Goal: Information Seeking & Learning: Learn about a topic

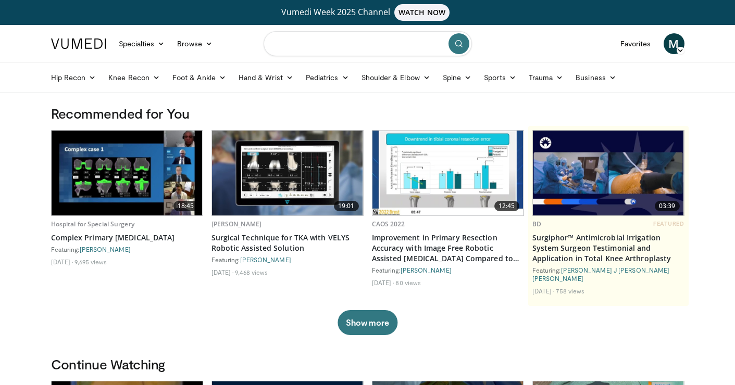
click at [312, 45] on input "Search topics, interventions" at bounding box center [367, 43] width 208 height 25
type input "**********"
click at [457, 49] on button "submit" at bounding box center [458, 43] width 21 height 21
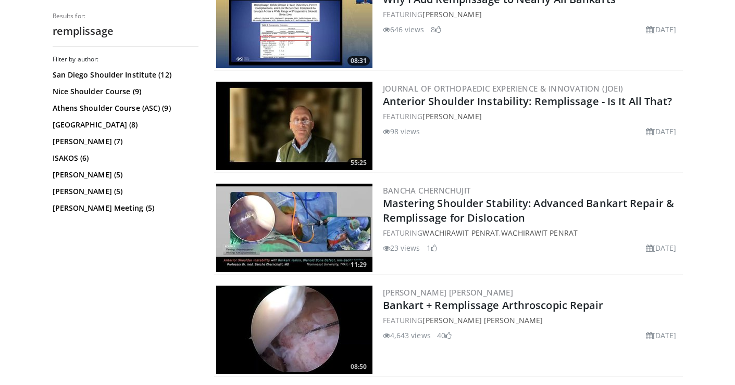
scroll to position [886, 0]
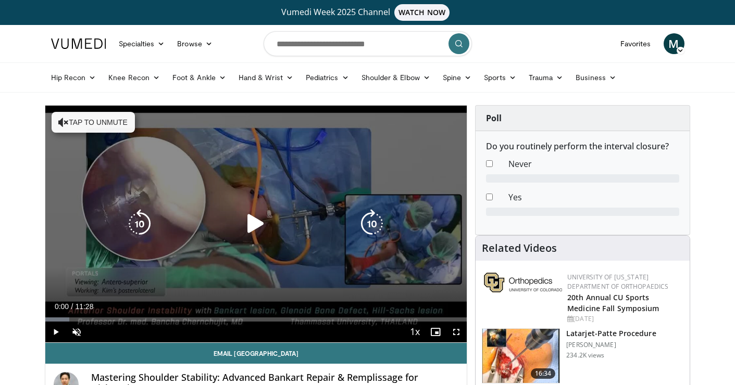
click at [248, 224] on icon "Video Player" at bounding box center [255, 223] width 29 height 29
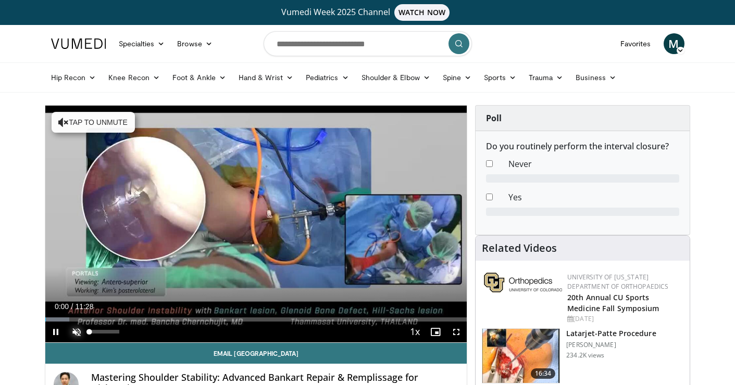
click at [78, 334] on span "Video Player" at bounding box center [76, 332] width 21 height 21
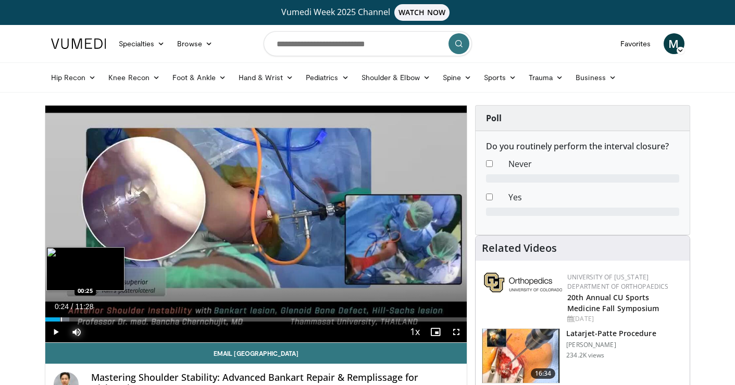
click at [60, 316] on div "Loaded : 5.76% 00:01 00:25" at bounding box center [256, 317] width 422 height 10
click at [74, 316] on div "Loaded : 7.26% 00:24 00:47" at bounding box center [256, 317] width 422 height 10
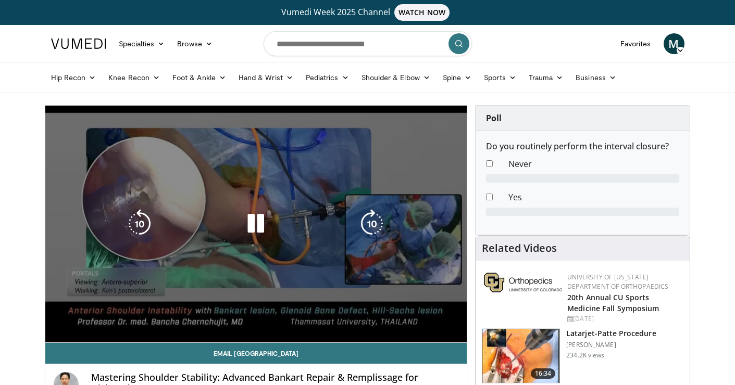
click at [104, 314] on video-js "**********" at bounding box center [256, 224] width 422 height 237
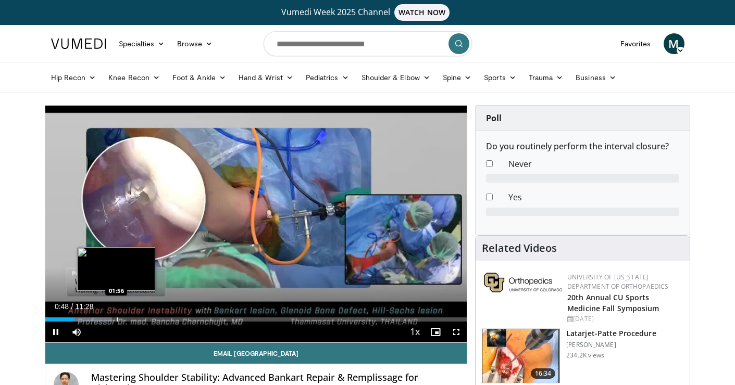
click at [118, 318] on div "Progress Bar" at bounding box center [117, 320] width 1 height 4
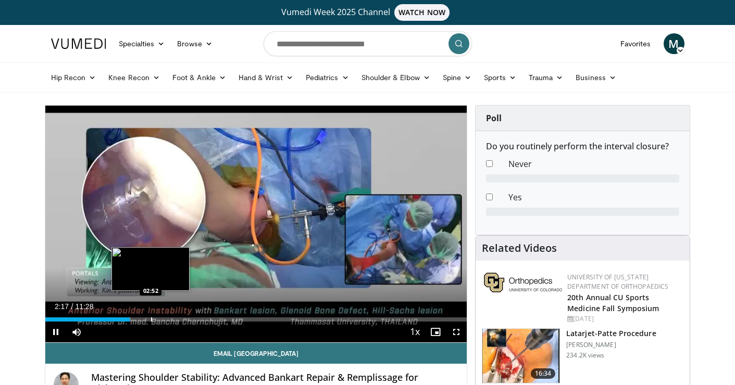
click at [152, 318] on div "Progress Bar" at bounding box center [151, 320] width 1 height 4
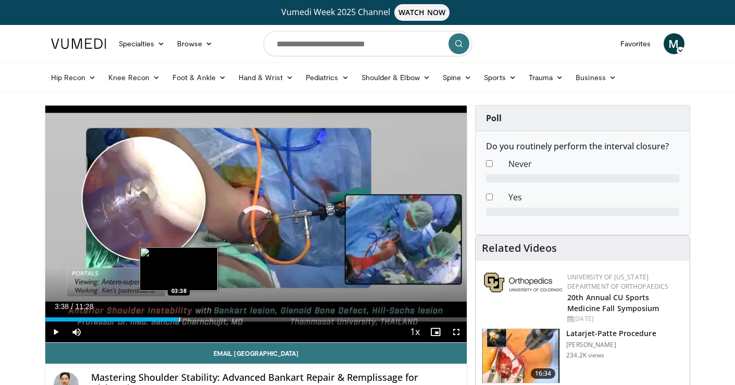
click at [179, 318] on div "Progress Bar" at bounding box center [179, 320] width 1 height 4
click at [201, 316] on div "Loaded : 34.87% 03:38 04:15" at bounding box center [256, 317] width 422 height 10
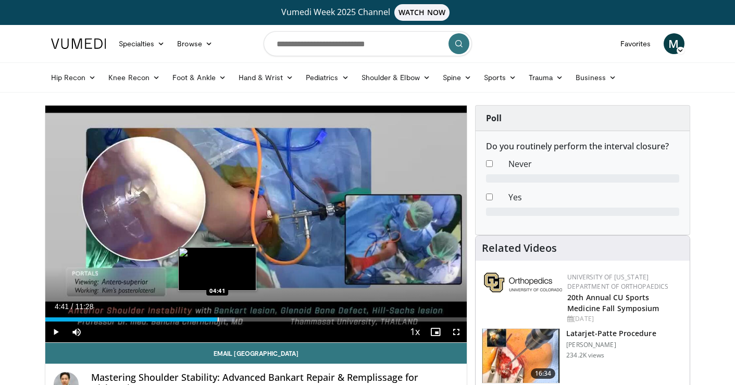
click at [217, 314] on div "Loaded : 45.04% 04:16 04:41" at bounding box center [256, 317] width 422 height 10
click at [233, 314] on div "Loaded : 50.44% 04:41 05:07" at bounding box center [256, 317] width 422 height 10
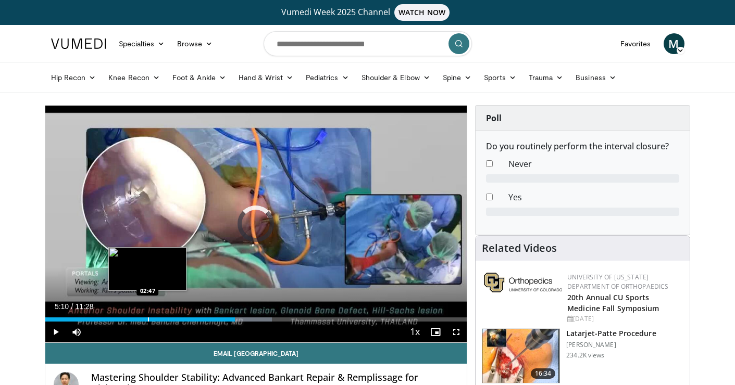
click at [147, 317] on div "Loaded : 53.76% 05:10 02:47" at bounding box center [256, 317] width 422 height 10
click at [141, 319] on div "Progress Bar" at bounding box center [141, 320] width 1 height 4
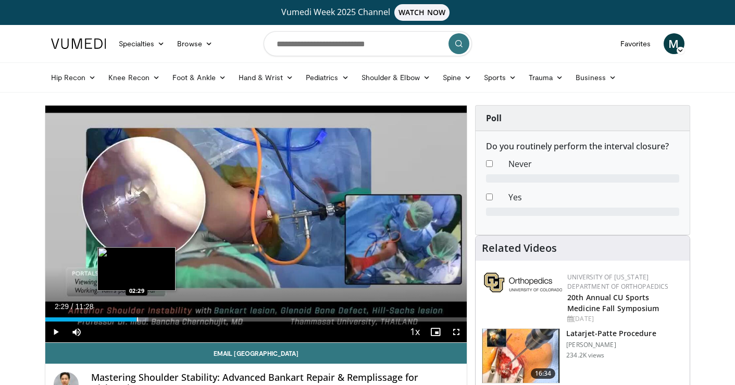
click at [137, 319] on div "Progress Bar" at bounding box center [137, 320] width 1 height 4
click at [134, 319] on div "Progress Bar" at bounding box center [134, 320] width 1 height 4
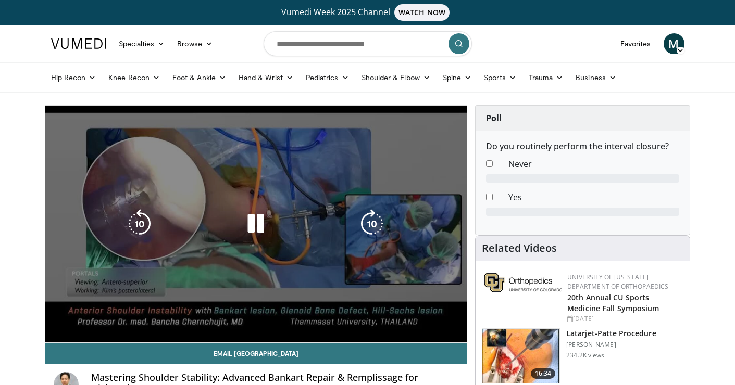
click at [143, 317] on video-js "**********" at bounding box center [256, 224] width 422 height 237
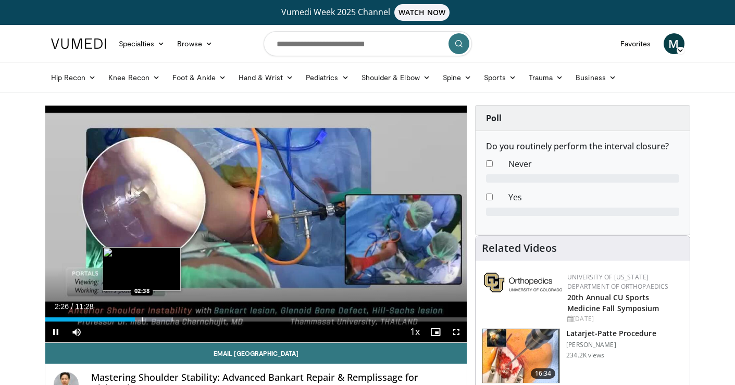
click at [142, 318] on div "Progress Bar" at bounding box center [142, 320] width 1 height 4
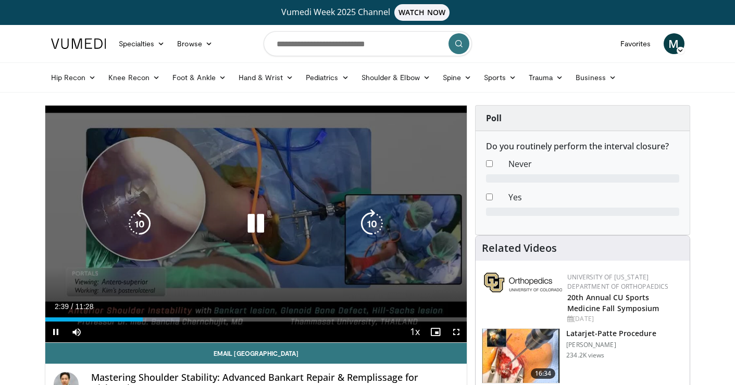
click at [252, 224] on icon "Video Player" at bounding box center [255, 223] width 29 height 29
click at [258, 210] on icon "Video Player" at bounding box center [255, 223] width 29 height 29
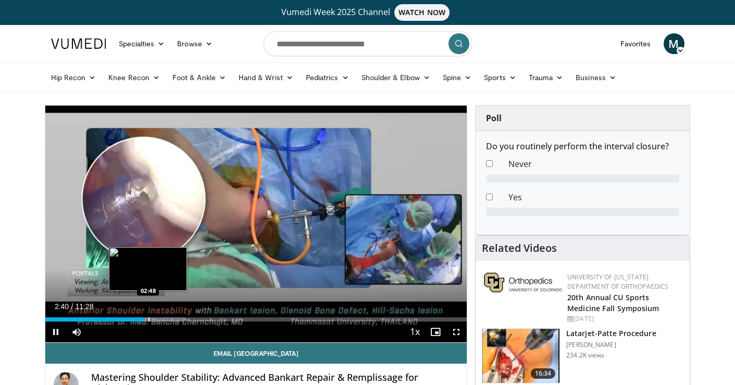
click at [147, 318] on div "Loaded : 33.14% 02:40 02:48" at bounding box center [256, 320] width 422 height 4
click at [153, 318] on div "Progress Bar" at bounding box center [153, 320] width 1 height 4
click at [156, 318] on div "Progress Bar" at bounding box center [156, 320] width 1 height 4
click at [162, 318] on div "Progress Bar" at bounding box center [162, 320] width 1 height 4
click at [168, 319] on div "Loaded : 37.46% 03:19 03:20" at bounding box center [256, 320] width 422 height 4
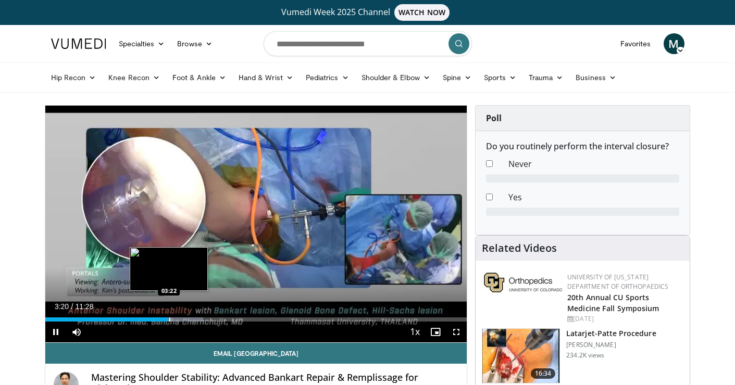
click at [169, 319] on div "Progress Bar" at bounding box center [169, 320] width 1 height 4
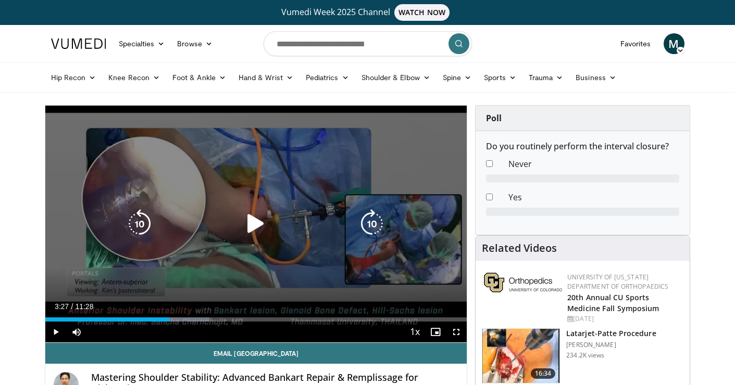
click at [172, 319] on div "Progress Bar" at bounding box center [179, 320] width 58 height 4
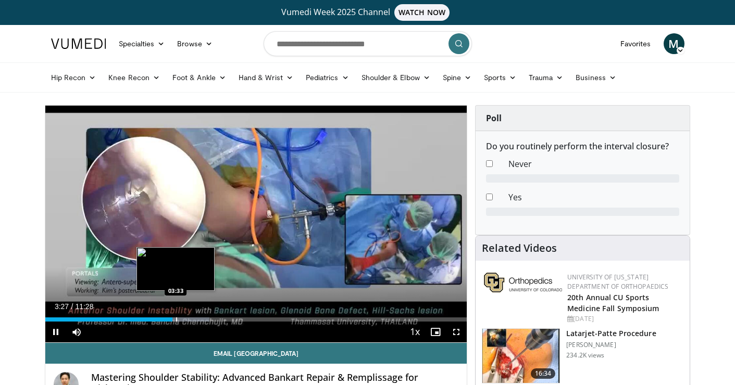
click at [176, 319] on div "Progress Bar" at bounding box center [176, 320] width 1 height 4
click at [186, 320] on div "Progress Bar" at bounding box center [186, 320] width 1 height 4
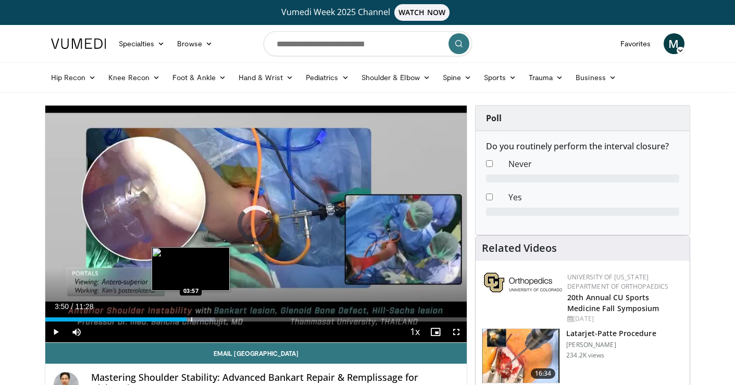
click at [191, 320] on div "Progress Bar" at bounding box center [191, 320] width 1 height 4
click at [195, 320] on div "Progress Bar" at bounding box center [195, 320] width 1 height 4
click at [200, 320] on div "Progress Bar" at bounding box center [199, 320] width 1 height 4
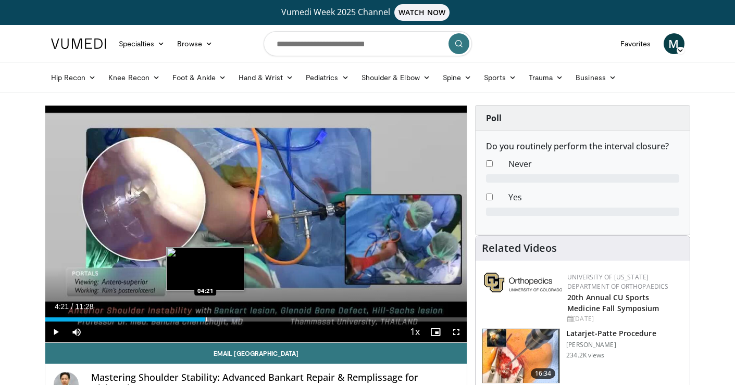
click at [206, 318] on div "Progress Bar" at bounding box center [206, 320] width 1 height 4
click at [209, 318] on div "Progress Bar" at bounding box center [208, 320] width 1 height 4
click at [220, 318] on div "Progress Bar" at bounding box center [220, 320] width 1 height 4
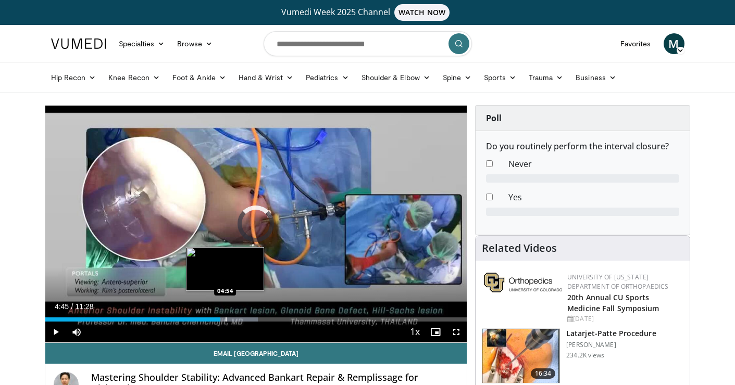
click at [225, 318] on div "Progress Bar" at bounding box center [225, 320] width 1 height 4
click at [231, 318] on div "Progress Bar" at bounding box center [231, 320] width 1 height 4
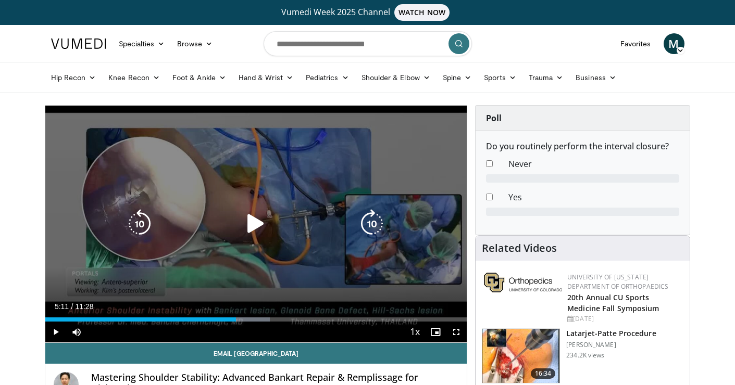
click at [236, 318] on div "Progress Bar" at bounding box center [241, 320] width 57 height 4
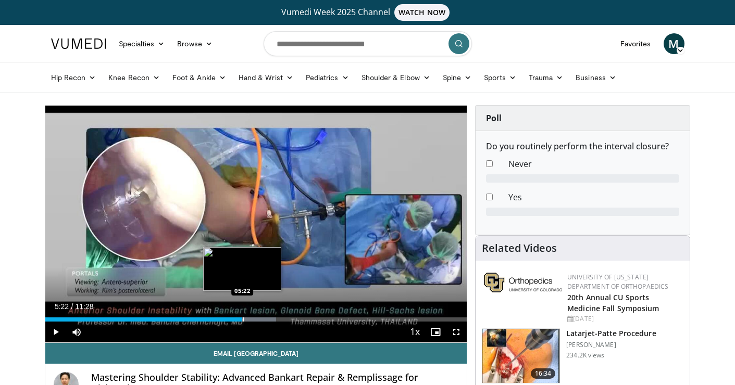
click at [243, 318] on div "Progress Bar" at bounding box center [243, 320] width 1 height 4
click at [252, 318] on div "Progress Bar" at bounding box center [252, 320] width 1 height 4
click at [256, 318] on div "Progress Bar" at bounding box center [256, 320] width 1 height 4
click at [264, 318] on div "Progress Bar" at bounding box center [264, 320] width 1 height 4
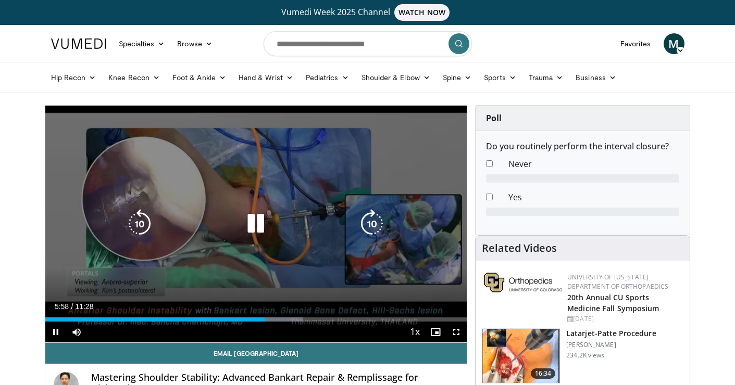
click at [255, 211] on icon "Video Player" at bounding box center [255, 223] width 29 height 29
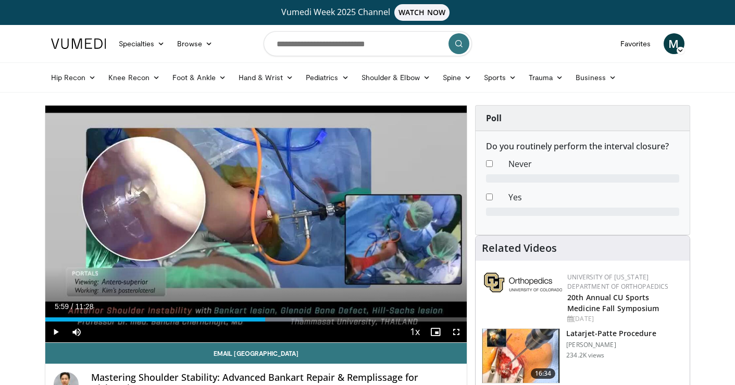
click at [255, 211] on div "10 seconds Tap to unmute" at bounding box center [256, 224] width 422 height 237
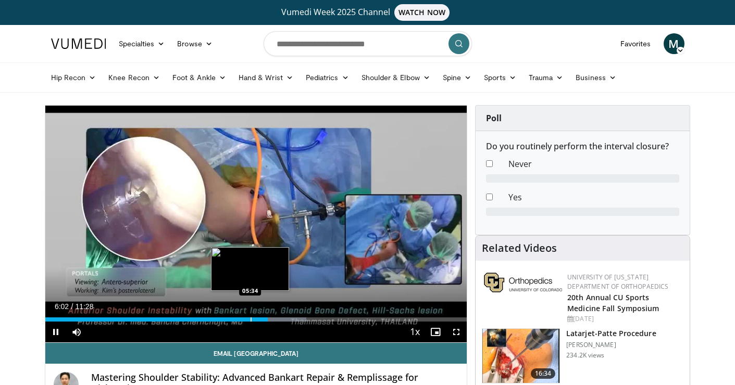
click at [250, 319] on div "Progress Bar" at bounding box center [250, 320] width 1 height 4
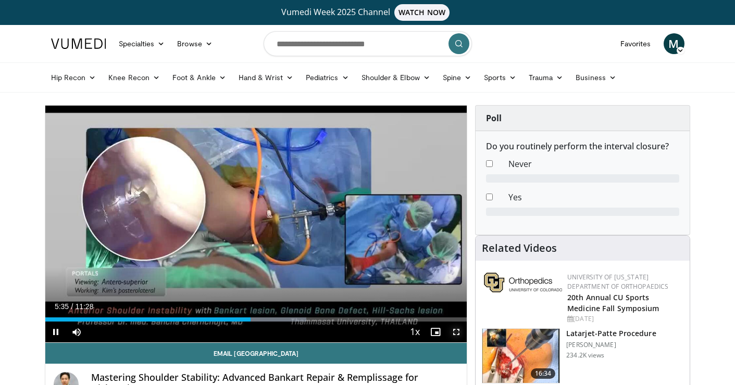
click at [459, 330] on span "Video Player" at bounding box center [456, 332] width 21 height 21
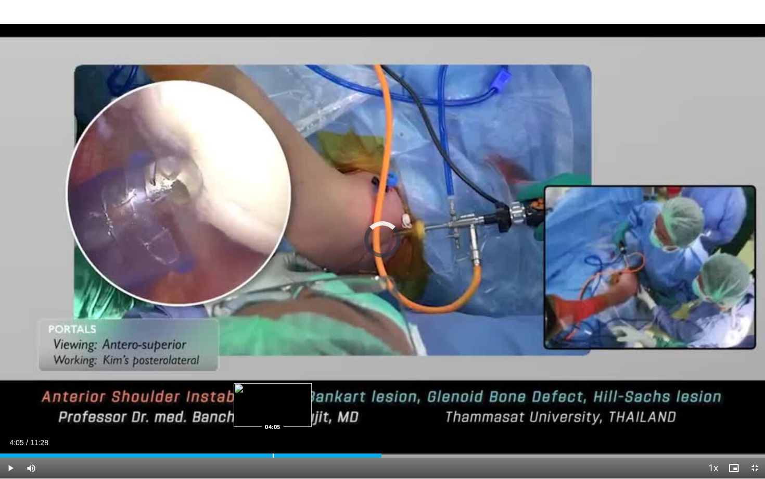
click at [273, 385] on div "Progress Bar" at bounding box center [273, 455] width 1 height 4
click at [257, 385] on div "Progress Bar" at bounding box center [257, 455] width 1 height 4
click at [268, 385] on div "Loaded : 43.23% 04:01 04:01" at bounding box center [382, 453] width 765 height 10
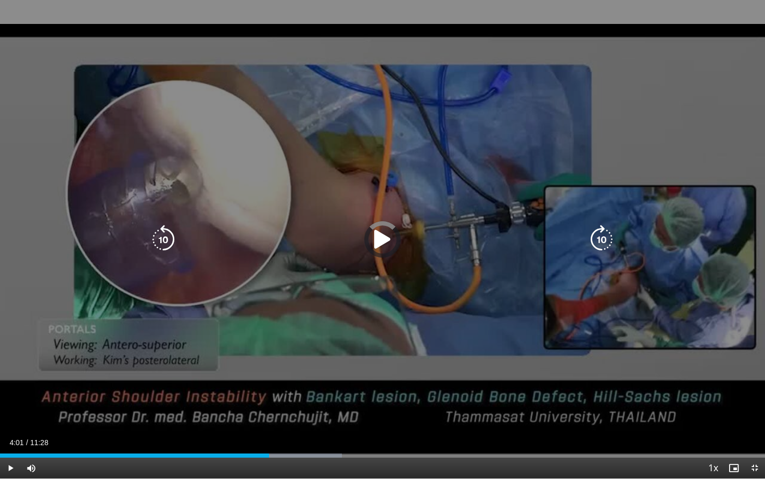
click at [273, 385] on div "Loaded : 44.67% 04:01 04:01" at bounding box center [382, 453] width 765 height 10
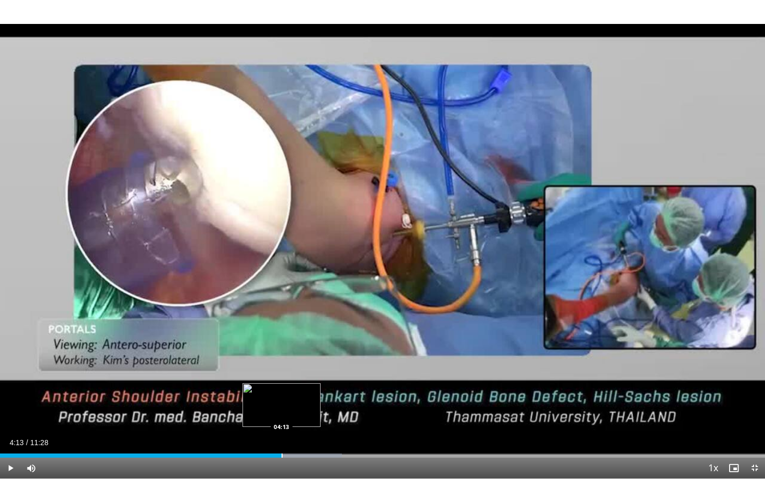
click at [282, 385] on div "Loaded : 44.67% 04:13 04:13" at bounding box center [382, 453] width 765 height 10
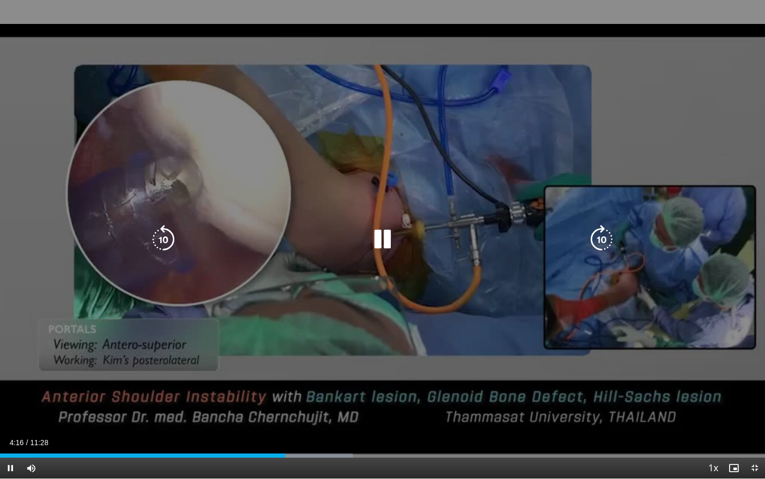
click at [297, 385] on div "10 seconds Tap to unmute" at bounding box center [382, 239] width 765 height 478
click at [371, 243] on icon "Video Player" at bounding box center [382, 239] width 29 height 29
click at [372, 240] on icon "Video Player" at bounding box center [382, 239] width 29 height 29
click at [387, 231] on icon "Video Player" at bounding box center [382, 239] width 29 height 29
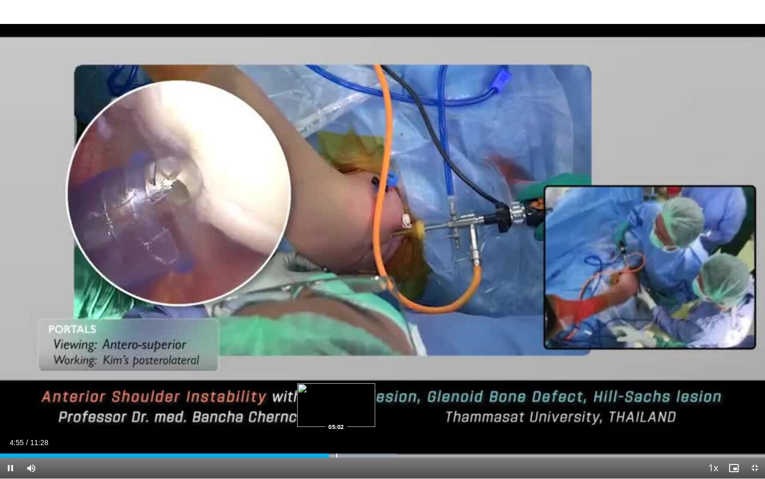
click at [336, 385] on div "Progress Bar" at bounding box center [336, 455] width 1 height 4
click at [348, 385] on div "Loaded : 53.32% 05:02 05:12" at bounding box center [382, 453] width 765 height 10
click at [362, 385] on div "Loaded : 53.32% 05:12 05:24" at bounding box center [382, 453] width 765 height 10
click at [376, 385] on div "Loaded : 56.20% 05:38 05:38" at bounding box center [382, 453] width 765 height 10
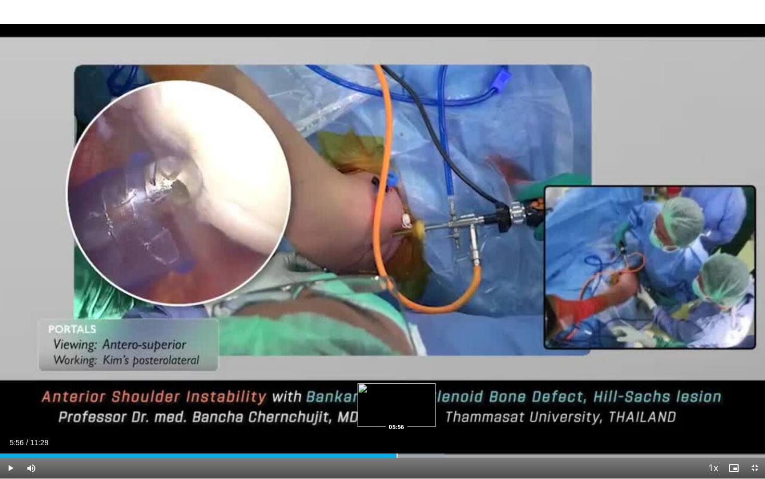
click at [397, 385] on div "Loaded : 58.12% 05:56 05:56" at bounding box center [382, 453] width 765 height 10
click at [409, 385] on div "Progress Bar" at bounding box center [409, 455] width 1 height 4
click at [434, 385] on div "Progress Bar" at bounding box center [434, 455] width 1 height 4
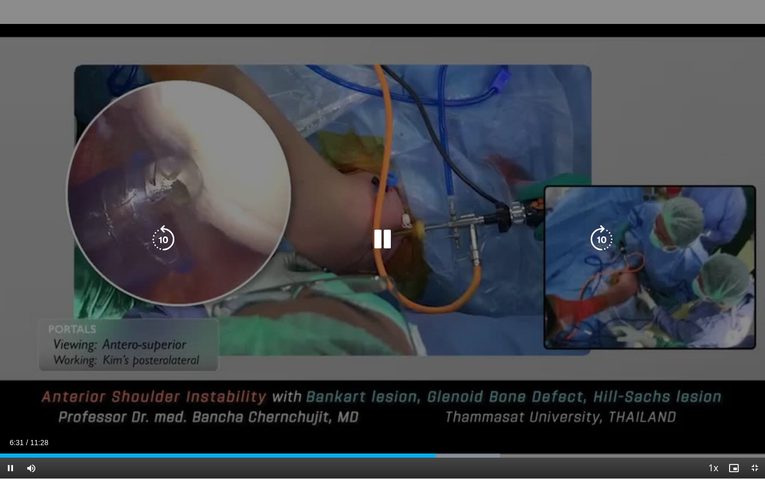
click at [386, 226] on icon "Video Player" at bounding box center [382, 239] width 29 height 29
click at [387, 247] on icon "Video Player" at bounding box center [382, 239] width 29 height 29
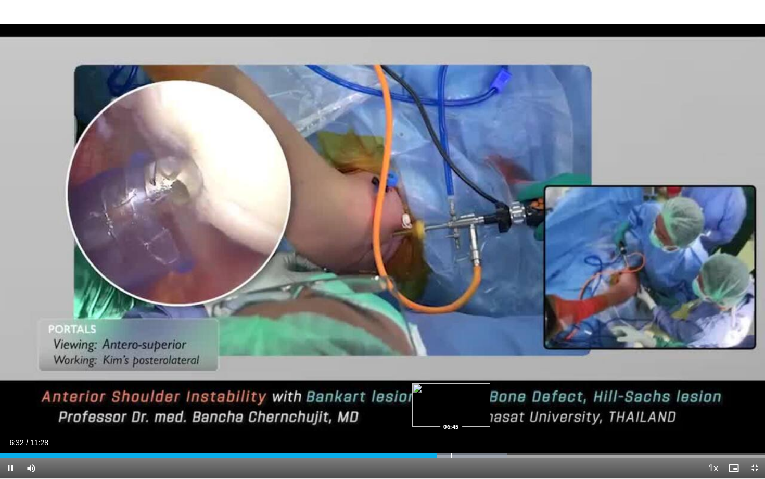
click at [451, 385] on div "Progress Bar" at bounding box center [451, 455] width 1 height 4
click at [461, 385] on div "Progress Bar" at bounding box center [461, 455] width 1 height 4
click at [468, 385] on div "Progress Bar" at bounding box center [468, 455] width 1 height 4
click at [481, 385] on div "Progress Bar" at bounding box center [481, 455] width 1 height 4
click at [491, 385] on div "Progress Bar" at bounding box center [491, 455] width 1 height 4
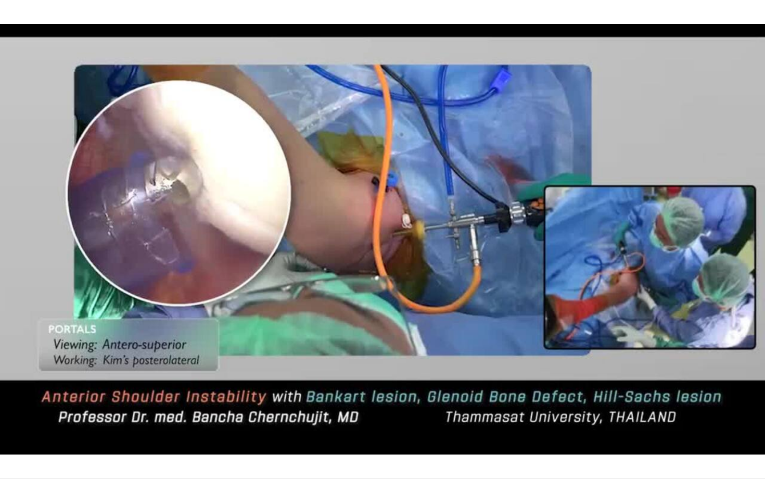
click at [514, 385] on video-js "**********" at bounding box center [382, 239] width 765 height 479
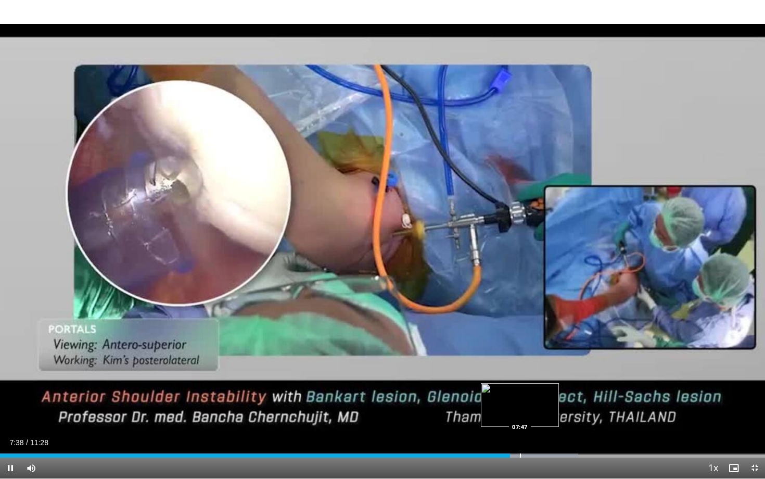
click at [520, 385] on div "Progress Bar" at bounding box center [520, 455] width 1 height 4
click at [532, 385] on div "Progress Bar" at bounding box center [532, 455] width 1 height 4
click at [541, 385] on div "Progress Bar" at bounding box center [541, 455] width 1 height 4
click at [533, 385] on div "Loaded : 80.70% 08:11 07:59" at bounding box center [382, 453] width 765 height 10
click at [528, 385] on div "Progress Bar" at bounding box center [528, 455] width 1 height 4
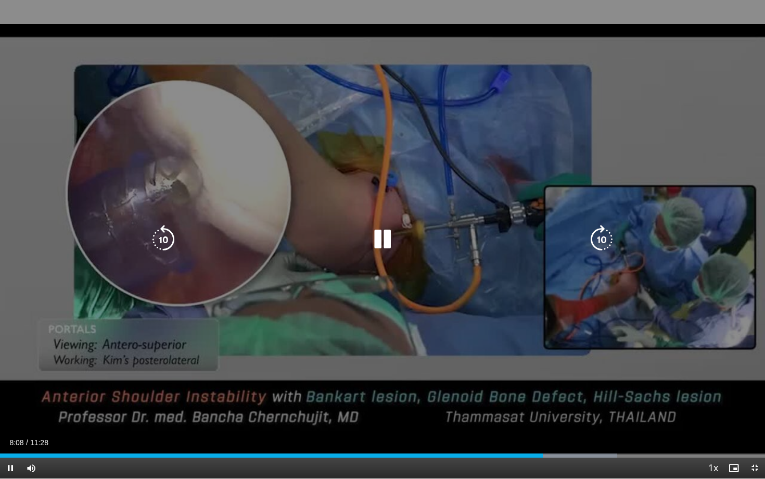
click at [377, 245] on icon "Video Player" at bounding box center [382, 239] width 29 height 29
click at [379, 251] on icon "Video Player" at bounding box center [382, 239] width 29 height 29
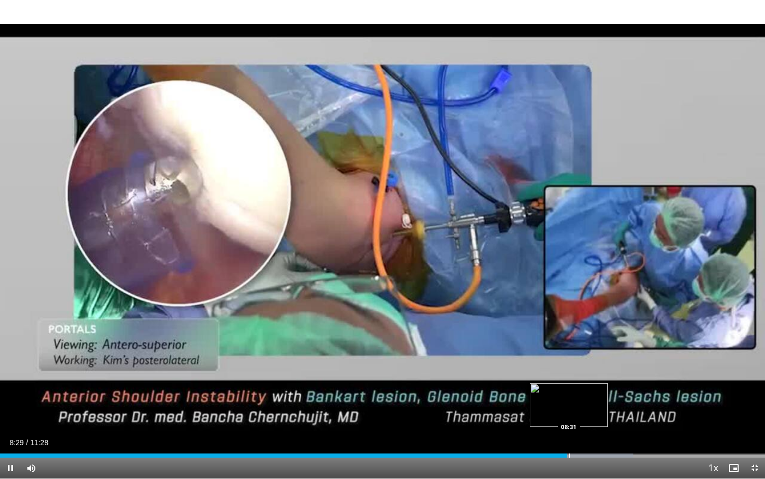
click at [569, 385] on div "Progress Bar" at bounding box center [569, 455] width 1 height 4
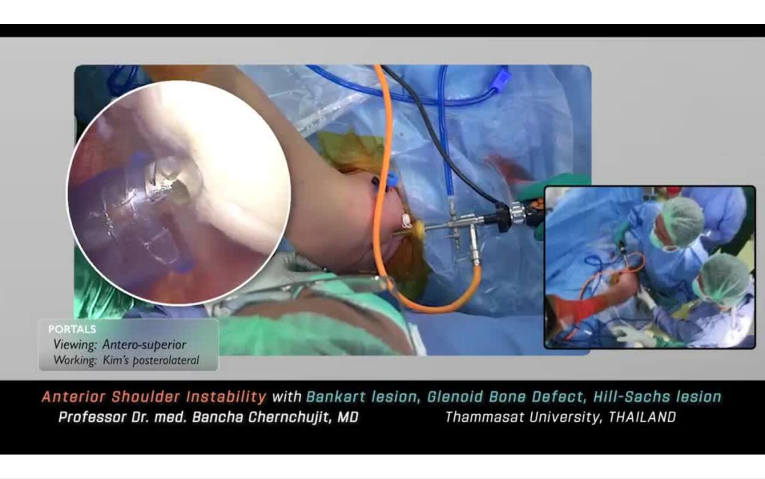
click at [577, 385] on video-js "**********" at bounding box center [382, 239] width 765 height 479
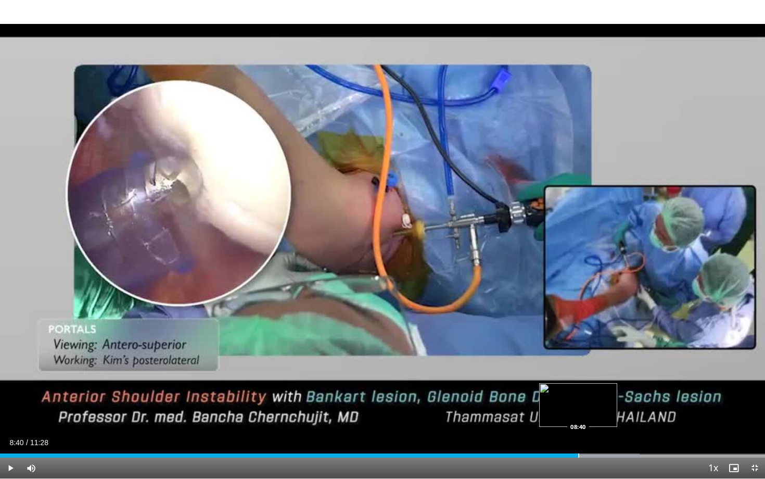
click at [578, 385] on div "Progress Bar" at bounding box center [578, 455] width 1 height 4
click at [586, 385] on div "Progress Bar" at bounding box center [586, 455] width 1 height 4
click at [595, 385] on div "Progress Bar" at bounding box center [595, 455] width 1 height 4
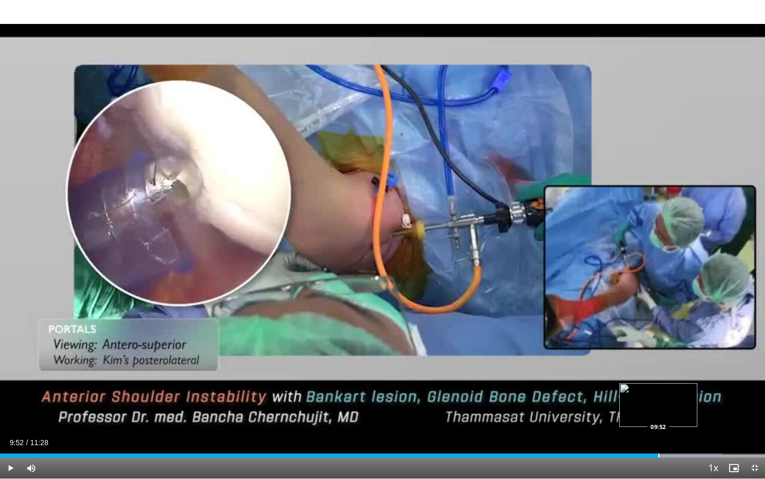
click at [659, 385] on div "Progress Bar" at bounding box center [659, 455] width 1 height 4
click at [666, 385] on div "Progress Bar" at bounding box center [665, 455] width 1 height 4
click at [692, 385] on div "Progress Bar" at bounding box center [692, 455] width 1 height 4
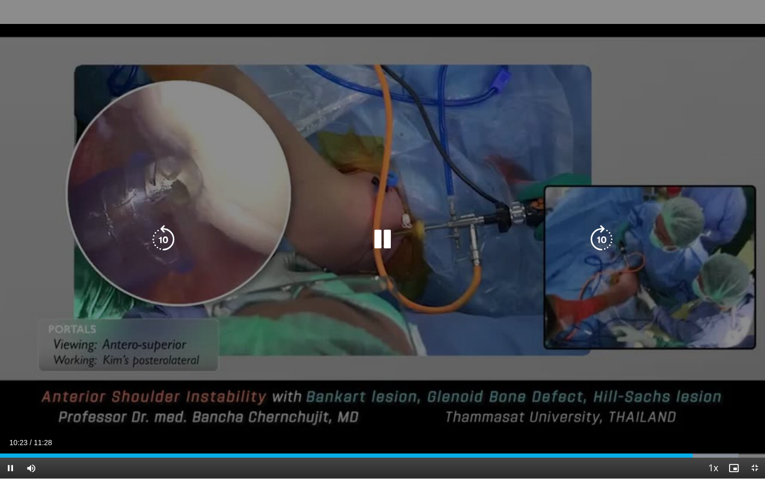
drag, startPoint x: 393, startPoint y: 250, endPoint x: 390, endPoint y: 241, distance: 10.4
click at [393, 250] on icon "Video Player" at bounding box center [382, 239] width 29 height 29
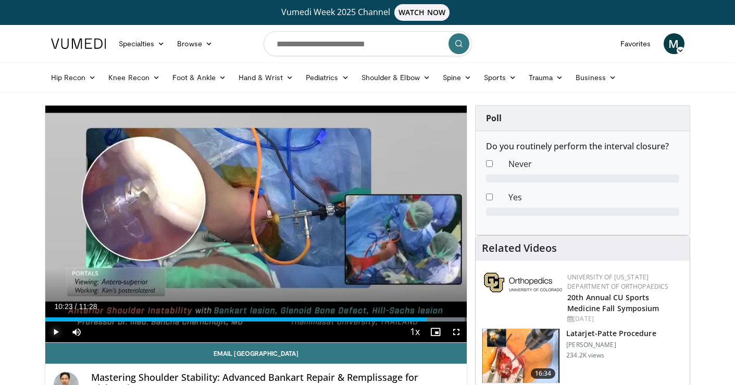
click at [56, 330] on span "Video Player" at bounding box center [55, 332] width 21 height 21
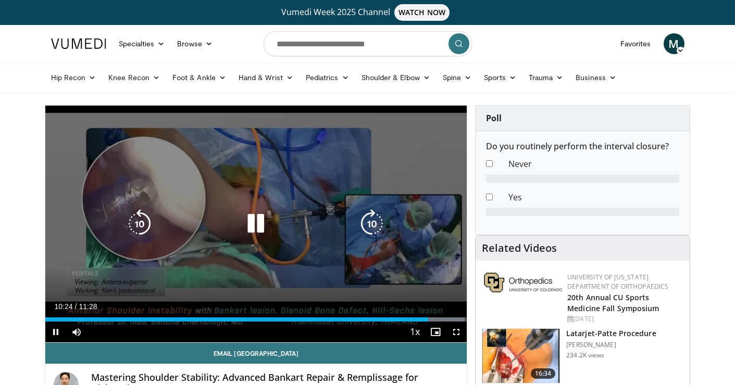
click at [264, 222] on icon "Video Player" at bounding box center [255, 223] width 29 height 29
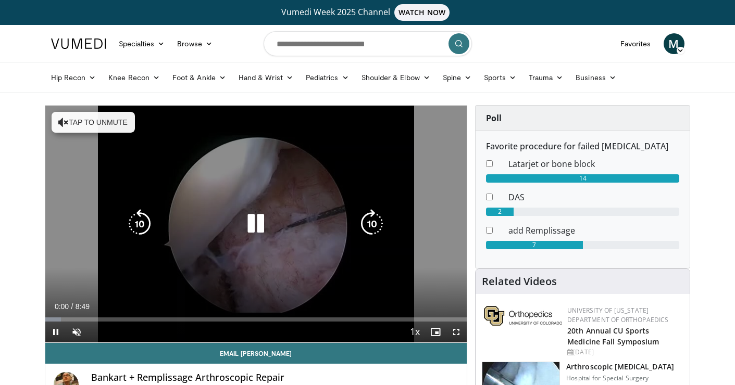
scroll to position [9, 0]
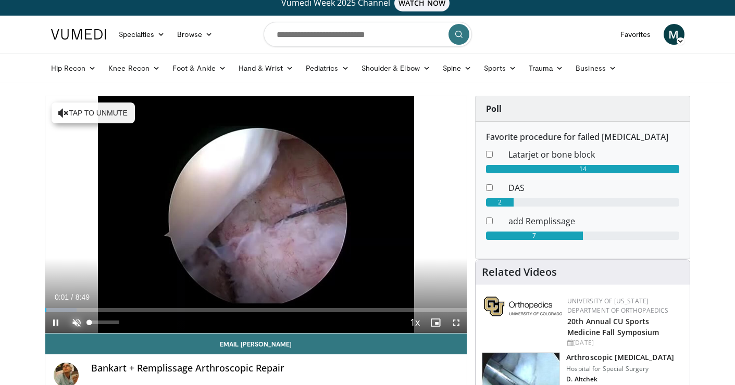
click at [70, 325] on span "Video Player" at bounding box center [76, 322] width 21 height 21
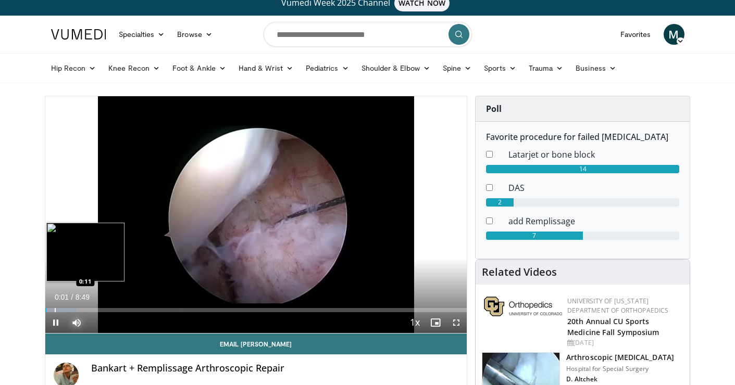
click at [55, 309] on div "Progress Bar" at bounding box center [55, 310] width 1 height 4
click at [68, 309] on div "Progress Bar" at bounding box center [68, 310] width 1 height 4
click at [78, 309] on div "Progress Bar" at bounding box center [78, 310] width 1 height 4
click at [90, 308] on div "Loaded : 18.90% 0:56 0:56" at bounding box center [256, 307] width 422 height 10
click at [70, 305] on div "Loaded : 22.63% 0:56 0:32" at bounding box center [256, 307] width 422 height 10
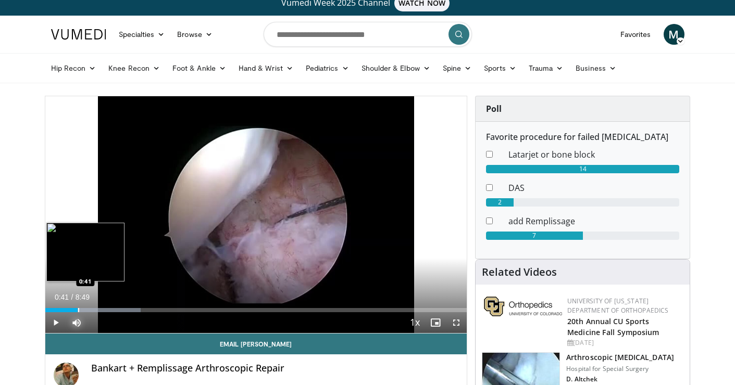
click at [78, 308] on div "Progress Bar" at bounding box center [78, 310] width 1 height 4
click at [87, 309] on div "Progress Bar" at bounding box center [87, 310] width 1 height 4
click at [87, 311] on div "Progress Bar" at bounding box center [87, 310] width 1 height 4
click at [81, 311] on div "Progress Bar" at bounding box center [81, 310] width 1 height 4
click at [94, 310] on div "Progress Bar" at bounding box center [94, 310] width 1 height 4
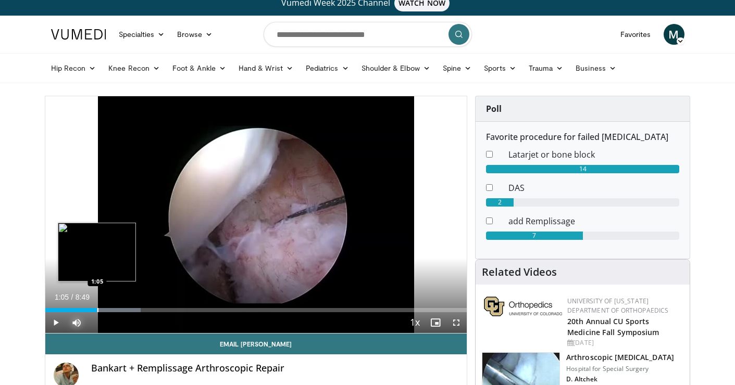
click at [97, 309] on div "Progress Bar" at bounding box center [97, 310] width 1 height 4
click at [110, 309] on div "Progress Bar" at bounding box center [110, 310] width 1 height 4
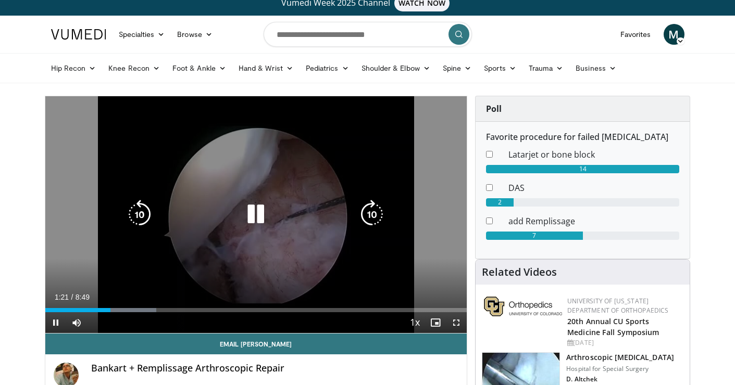
click at [106, 309] on video-js "**********" at bounding box center [256, 214] width 422 height 237
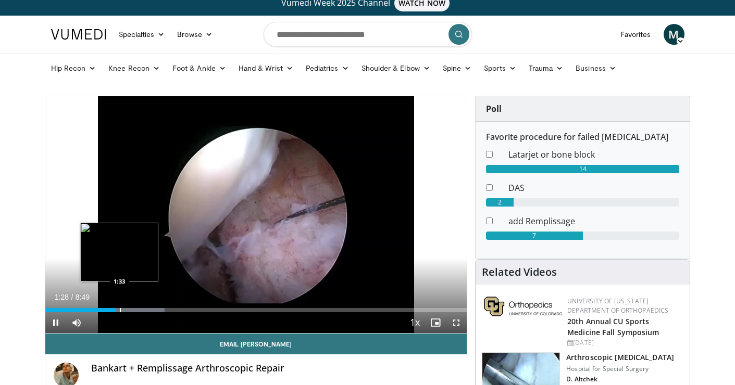
click at [120, 309] on div "Progress Bar" at bounding box center [120, 310] width 1 height 4
click at [119, 309] on div "Progress Bar" at bounding box center [119, 310] width 1 height 4
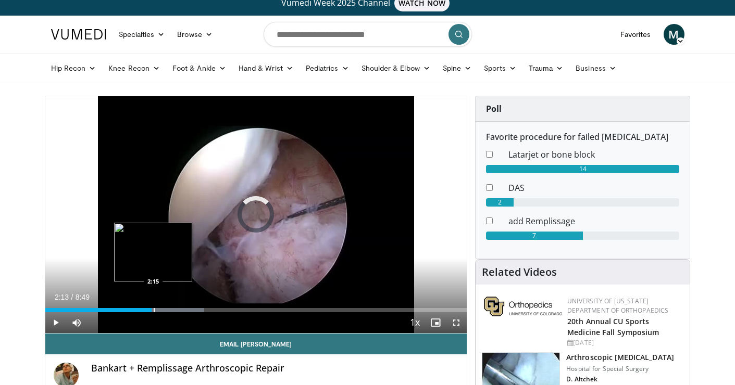
click at [153, 307] on div "Loaded : 37.72% 2:13 2:15" at bounding box center [256, 307] width 422 height 10
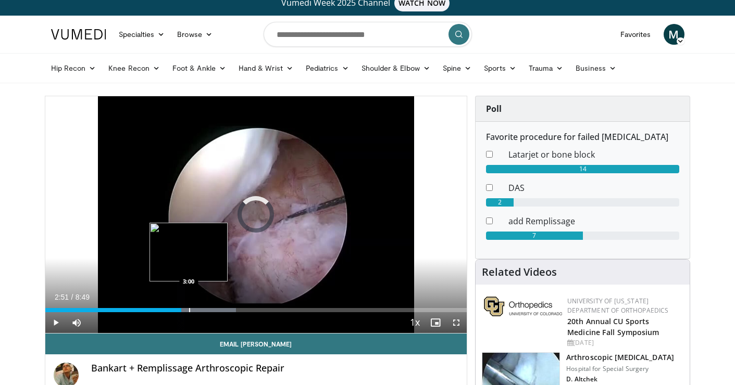
click at [189, 312] on div "Progress Bar" at bounding box center [189, 310] width 1 height 4
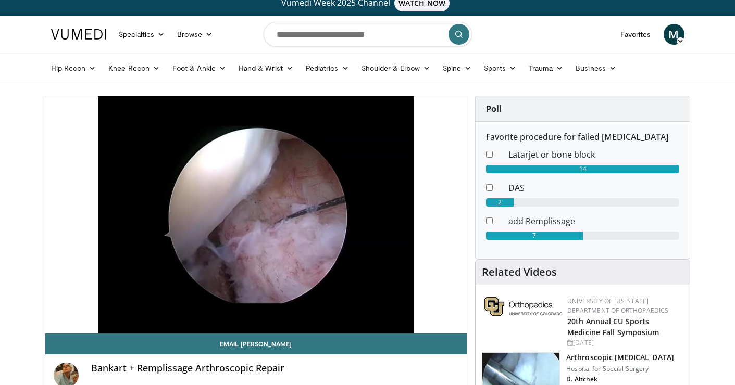
click at [194, 312] on div "10 seconds Tap to unmute" at bounding box center [256, 214] width 422 height 237
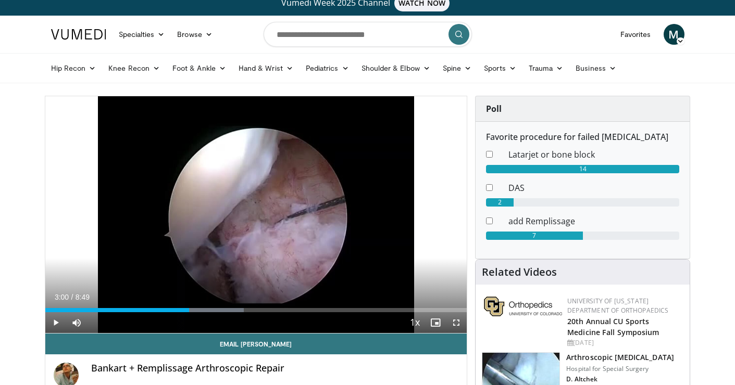
click at [195, 312] on div "Current Time 3:00 / Duration 8:49 Play Skip Backward Skip Forward Mute Loaded :…" at bounding box center [256, 322] width 422 height 21
click at [50, 318] on span "Video Player" at bounding box center [55, 322] width 21 height 21
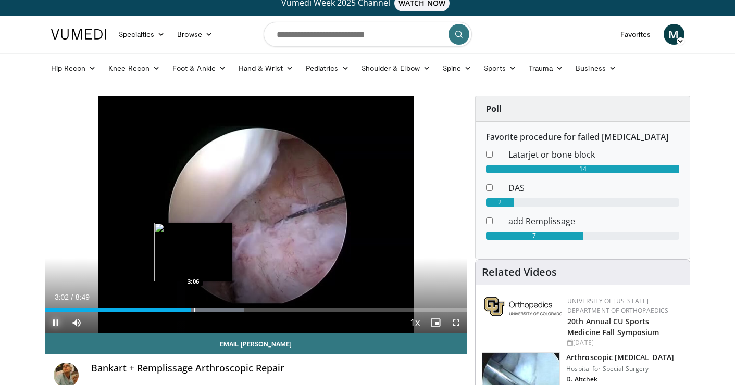
click at [193, 309] on div "Loaded : 47.15% 3:02 3:06" at bounding box center [256, 310] width 422 height 4
click at [206, 311] on div "Progress Bar" at bounding box center [213, 310] width 78 height 4
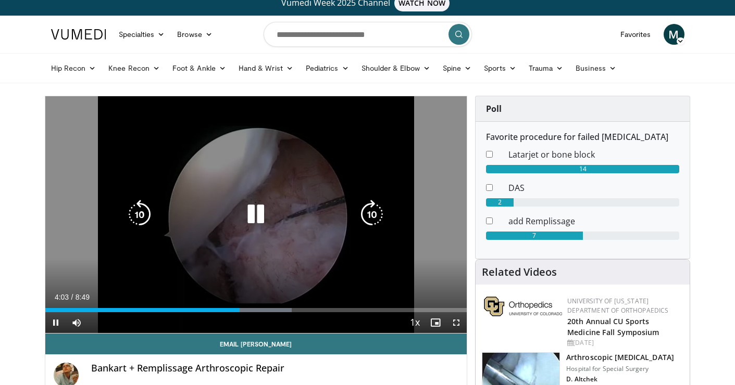
click at [244, 212] on icon "Video Player" at bounding box center [255, 214] width 29 height 29
click at [259, 217] on icon "Video Player" at bounding box center [255, 214] width 29 height 29
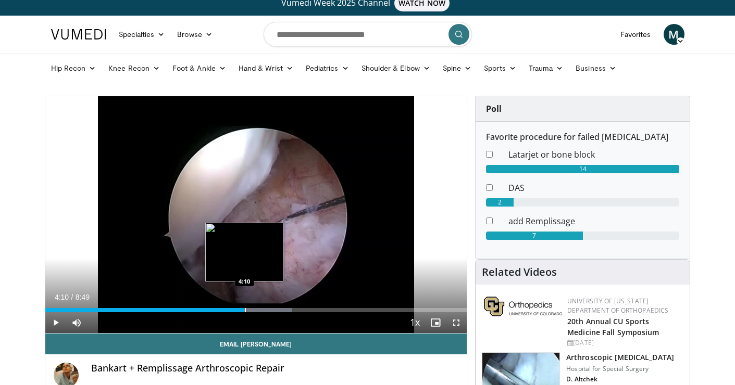
click at [244, 305] on div "Loaded : 58.47% 4:04 4:10" at bounding box center [256, 307] width 422 height 10
click at [252, 306] on div "Loaded : 58.47% 4:20 4:20" at bounding box center [256, 307] width 422 height 10
click at [251, 311] on div "Progress Bar" at bounding box center [251, 310] width 1 height 4
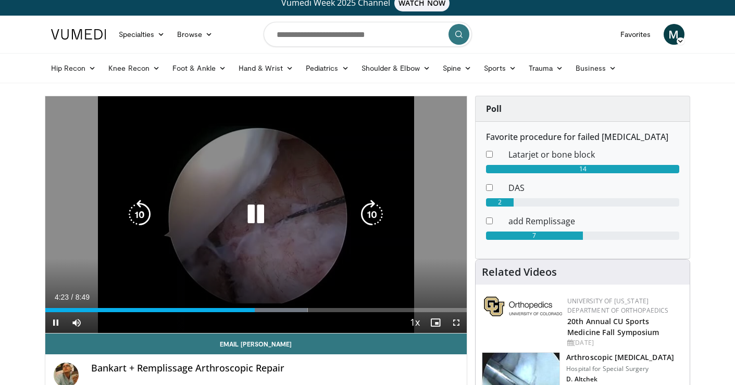
click at [261, 308] on video-js "**********" at bounding box center [256, 214] width 422 height 237
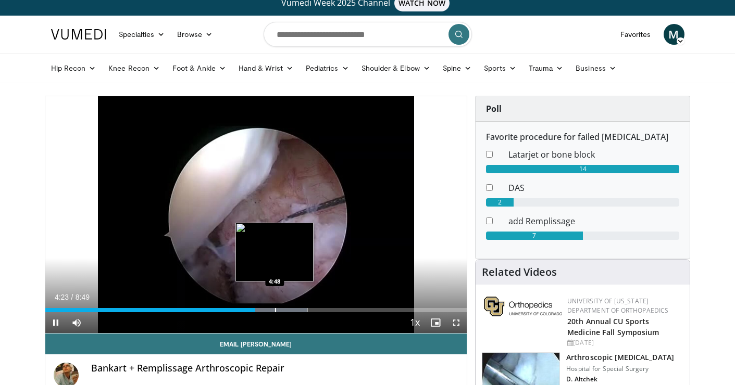
click at [275, 308] on div "Progress Bar" at bounding box center [275, 310] width 1 height 4
click at [288, 308] on div "Progress Bar" at bounding box center [288, 310] width 1 height 4
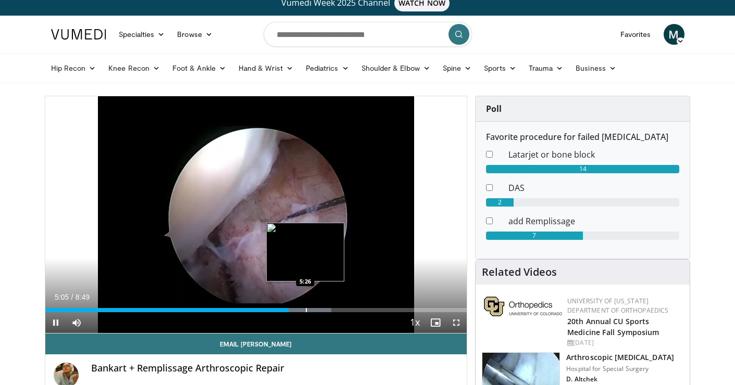
click at [306, 307] on div "Loaded : 67.91% 5:05 5:26" at bounding box center [256, 307] width 422 height 10
click at [317, 309] on div "Progress Bar" at bounding box center [317, 310] width 1 height 4
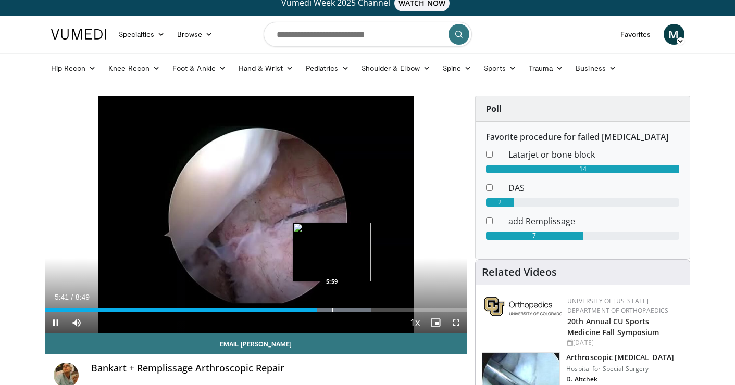
click at [333, 308] on div "Progress Bar" at bounding box center [332, 310] width 1 height 4
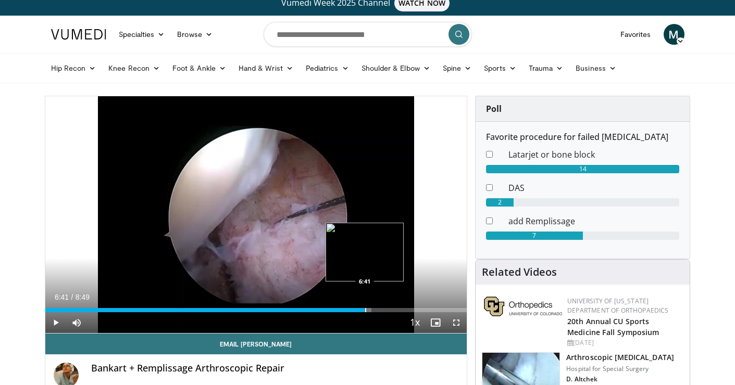
click at [364, 304] on div "Loaded : 77.34% 6:41 6:41" at bounding box center [256, 307] width 422 height 10
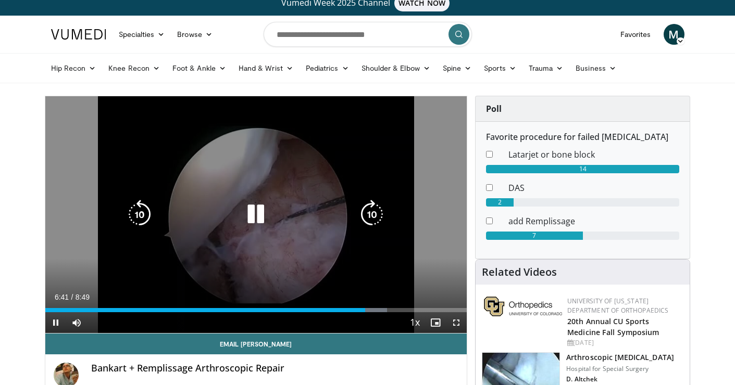
click at [328, 176] on div "10 seconds Tap to unmute" at bounding box center [256, 214] width 422 height 237
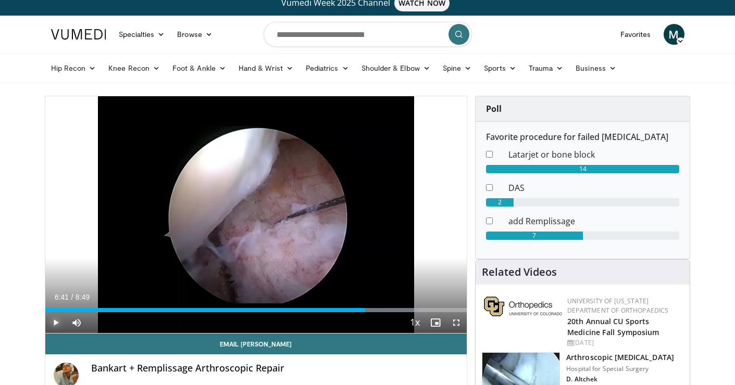
click at [59, 323] on span "Video Player" at bounding box center [55, 322] width 21 height 21
click at [385, 309] on div "Progress Bar" at bounding box center [385, 310] width 1 height 4
click at [395, 309] on div "Progress Bar" at bounding box center [395, 310] width 1 height 4
click at [407, 309] on div "Progress Bar" at bounding box center [406, 310] width 1 height 4
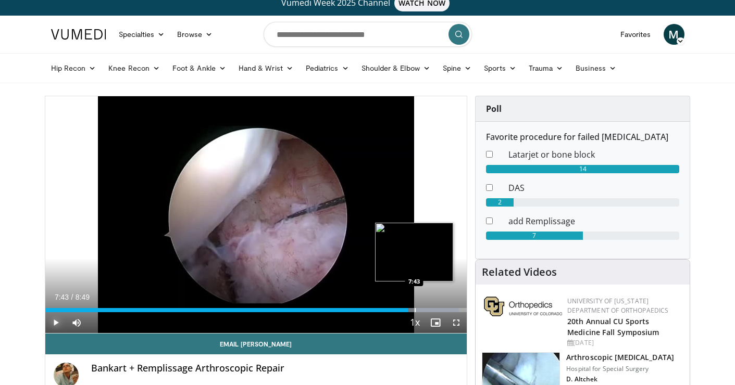
click at [414, 309] on div "Progress Bar" at bounding box center [414, 310] width 1 height 4
click at [427, 306] on div "Loaded : 98.09% 7:43 8:00" at bounding box center [256, 307] width 422 height 10
click at [439, 305] on div "Loaded : 100.00% 8:15 8:15" at bounding box center [256, 307] width 422 height 10
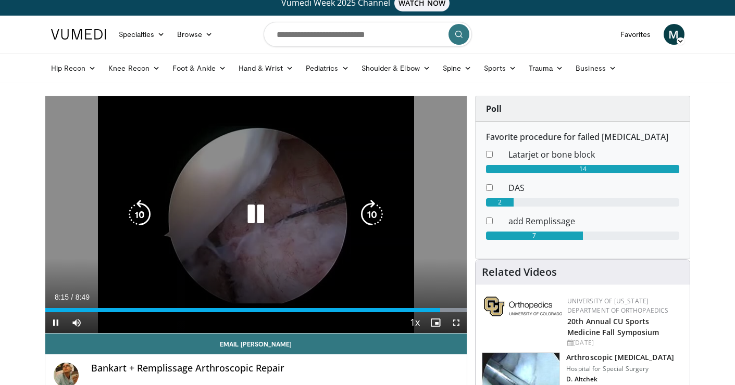
click at [244, 216] on icon "Video Player" at bounding box center [255, 214] width 29 height 29
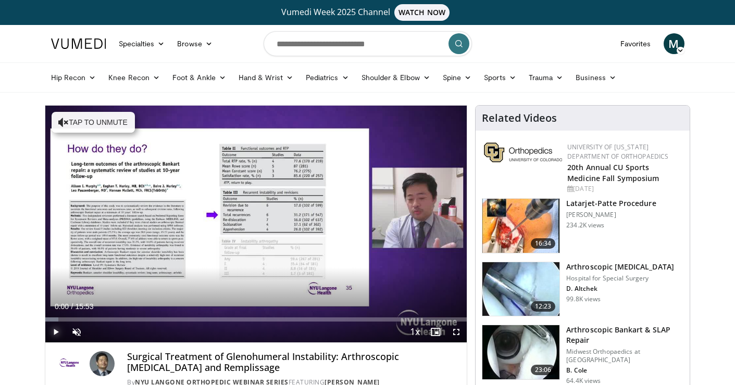
click at [54, 329] on span "Video Player" at bounding box center [55, 332] width 21 height 21
click at [77, 330] on span "Video Player" at bounding box center [76, 332] width 21 height 21
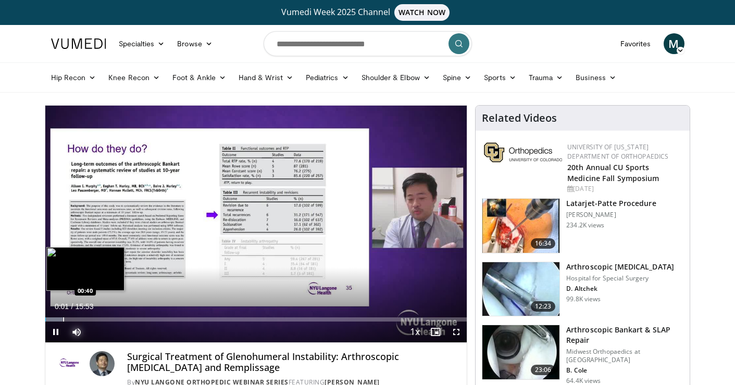
click at [63, 321] on div "Progress Bar" at bounding box center [63, 320] width 1 height 4
click at [92, 315] on div "Loaded : 13.51% 01:04 01:53" at bounding box center [256, 317] width 422 height 10
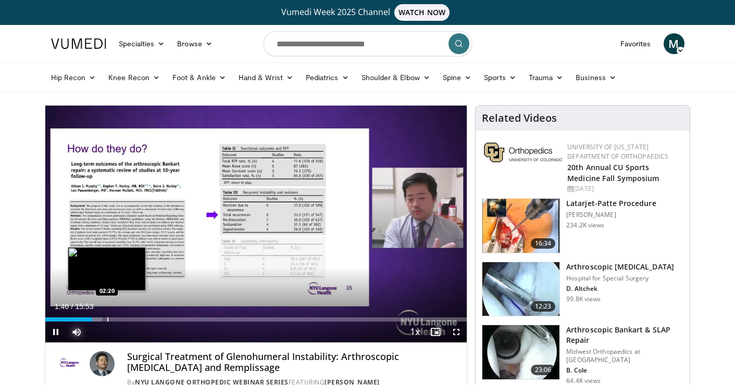
click at [108, 318] on div "Progress Bar" at bounding box center [107, 320] width 1 height 4
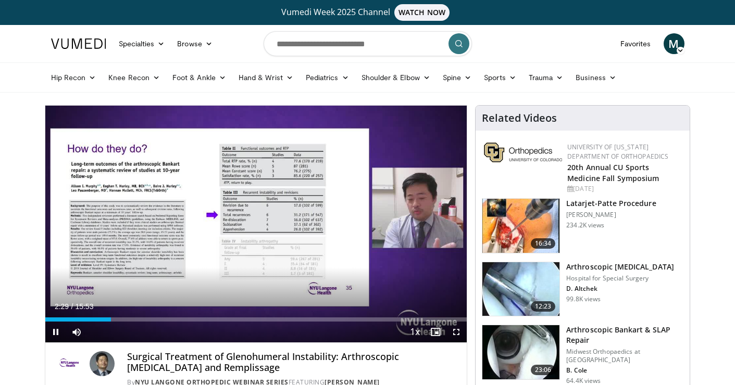
click at [141, 323] on div "Current Time 2:29 / Duration 15:53 Pause Skip Backward Skip Forward Mute Loaded…" at bounding box center [256, 332] width 422 height 21
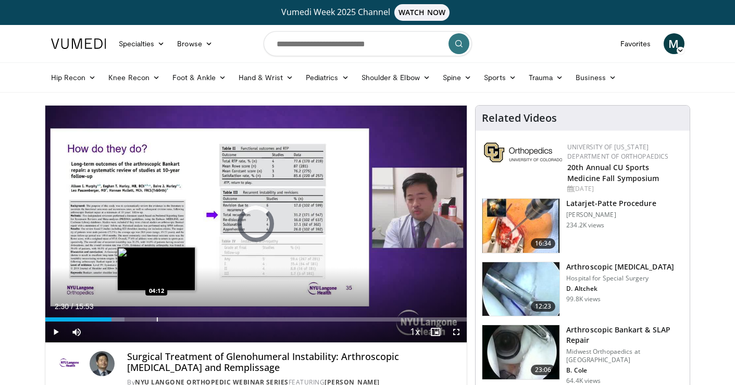
click at [157, 318] on div "Progress Bar" at bounding box center [157, 320] width 1 height 4
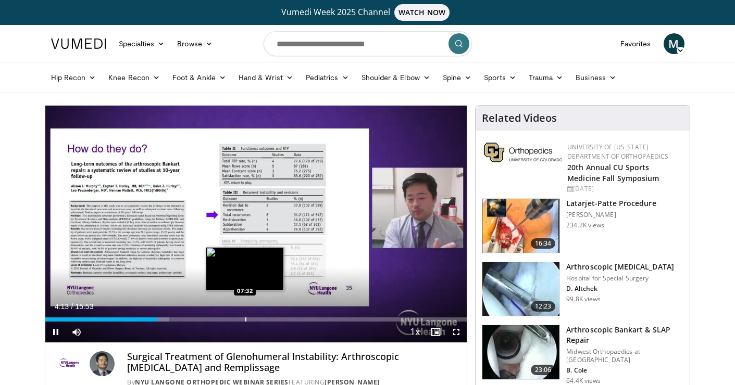
click at [245, 314] on div "Loaded : 29.38% 04:14 07:32" at bounding box center [256, 317] width 422 height 10
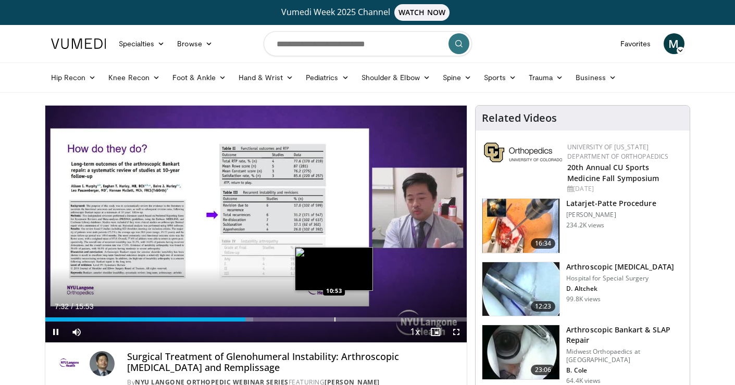
click at [334, 314] on div "Loaded : 49.32% 07:32 10:53" at bounding box center [256, 317] width 422 height 10
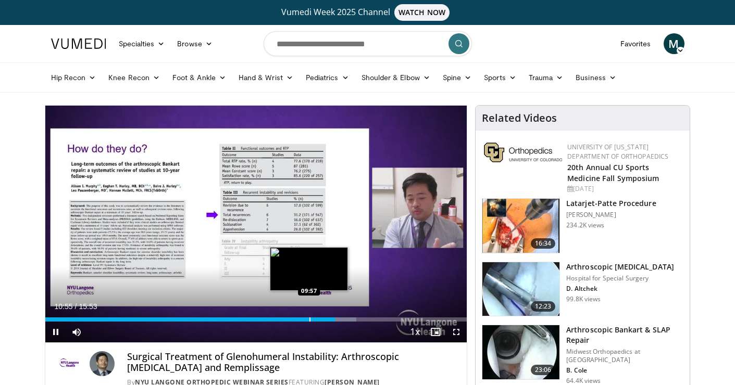
click at [308, 317] on div "Loaded : 73.82% 10:55 09:57" at bounding box center [256, 317] width 422 height 10
click at [314, 318] on div "Progress Bar" at bounding box center [314, 320] width 1 height 4
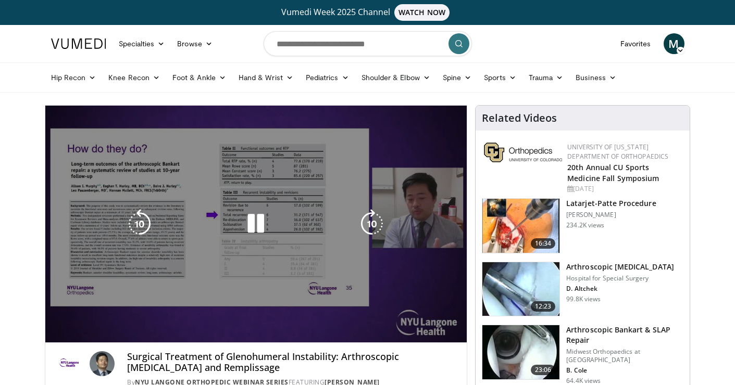
click at [320, 319] on video-js "**********" at bounding box center [256, 224] width 422 height 237
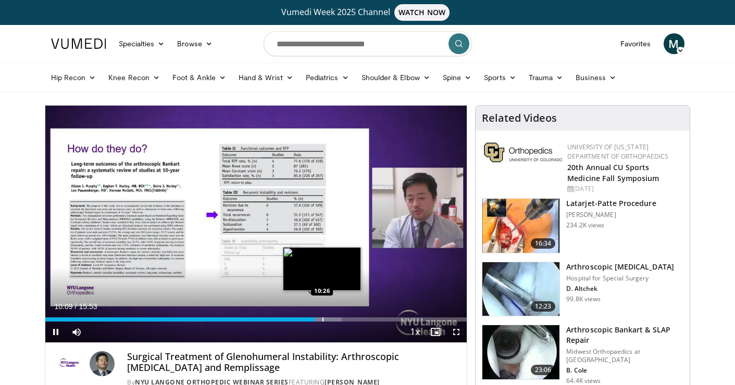
click at [322, 321] on div "Progress Bar" at bounding box center [322, 320] width 1 height 4
click at [328, 321] on div "Progress Bar" at bounding box center [328, 320] width 1 height 4
click at [324, 321] on div "Progress Bar" at bounding box center [324, 320] width 1 height 4
click at [332, 319] on div "Progress Bar" at bounding box center [332, 320] width 1 height 4
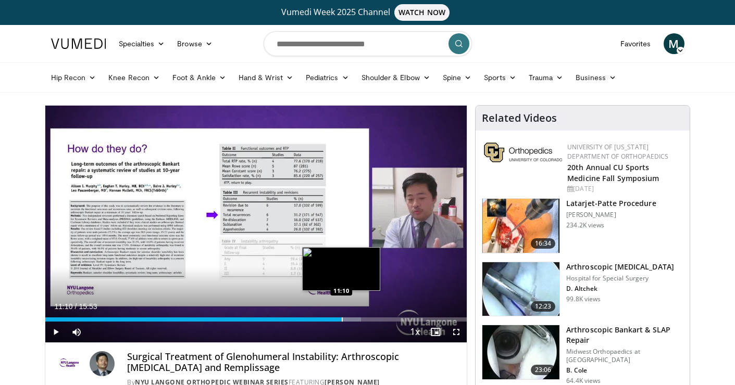
click at [342, 320] on div "Progress Bar" at bounding box center [342, 320] width 1 height 4
click at [347, 320] on div "Progress Bar" at bounding box center [347, 320] width 1 height 4
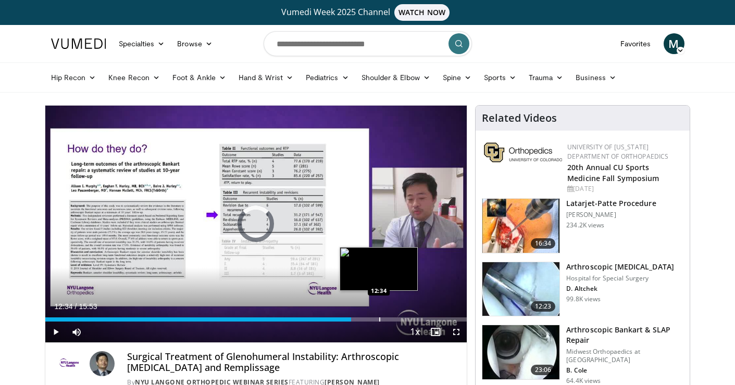
click at [379, 318] on div "Progress Bar" at bounding box center [379, 320] width 1 height 4
click at [403, 318] on div "Progress Bar" at bounding box center [403, 320] width 1 height 4
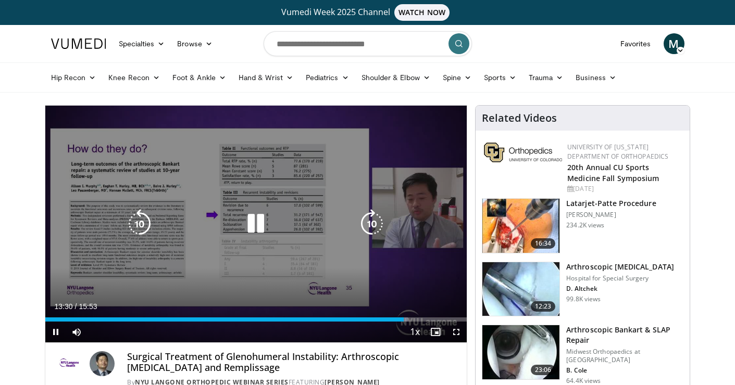
click at [312, 233] on div "Video Player" at bounding box center [255, 223] width 253 height 21
click at [254, 233] on icon "Video Player" at bounding box center [255, 223] width 29 height 29
click at [254, 231] on icon "Video Player" at bounding box center [255, 223] width 29 height 29
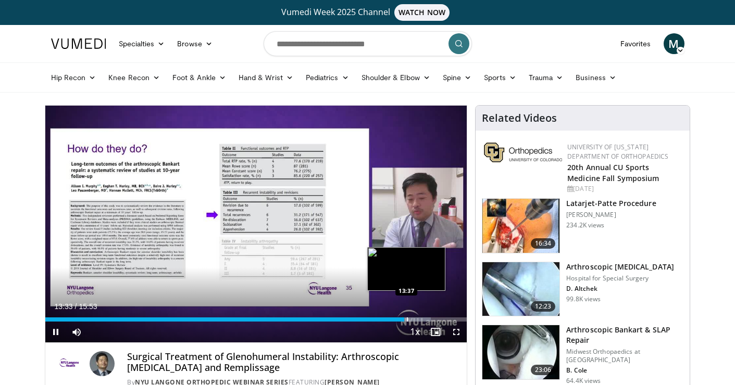
click at [407, 318] on div "Progress Bar" at bounding box center [407, 320] width 1 height 4
click at [421, 318] on div "Progress Bar" at bounding box center [421, 320] width 1 height 4
click at [435, 318] on div "Progress Bar" at bounding box center [434, 320] width 1 height 4
